Goal: Task Accomplishment & Management: Manage account settings

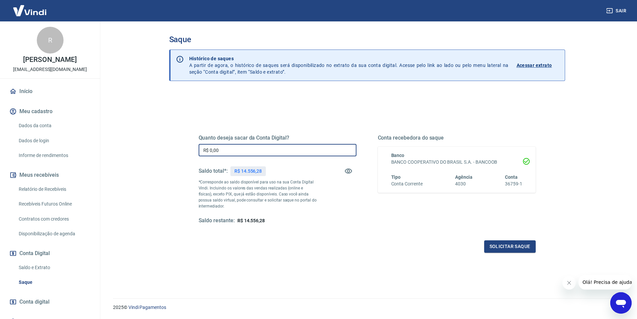
click at [273, 146] on input "R$ 0,00" at bounding box center [278, 150] width 158 height 12
type input "R$ 14.556,28"
click at [494, 245] on button "Solicitar saque" at bounding box center [509, 246] width 51 height 12
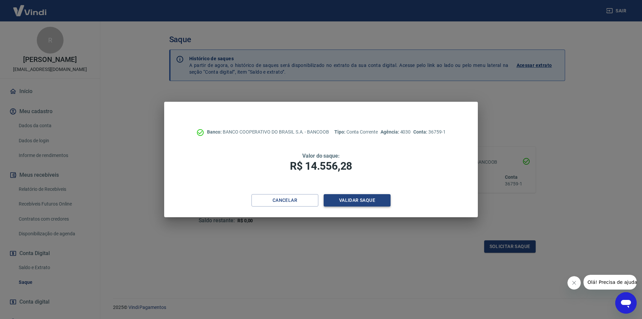
click at [381, 202] on button "Validar saque" at bounding box center [357, 200] width 67 height 12
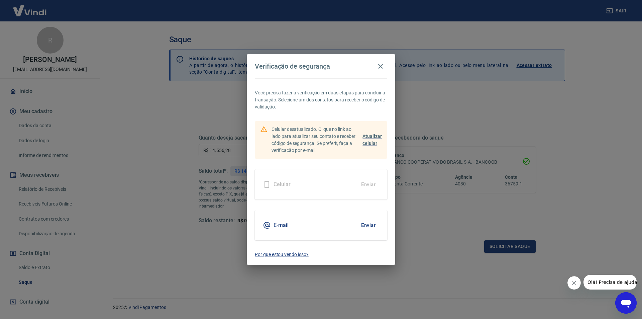
click at [368, 225] on button "Enviar" at bounding box center [368, 225] width 22 height 14
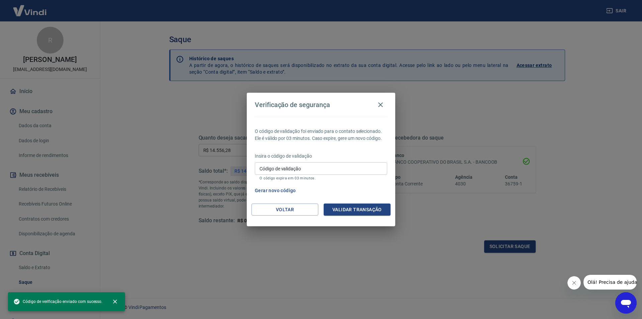
click at [336, 166] on input "Código de validação" at bounding box center [321, 168] width 132 height 12
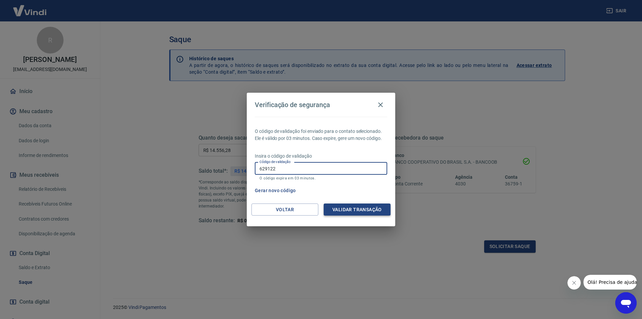
type input "629122"
click at [338, 207] on button "Validar transação" at bounding box center [357, 209] width 67 height 12
